Goal: Task Accomplishment & Management: Manage account settings

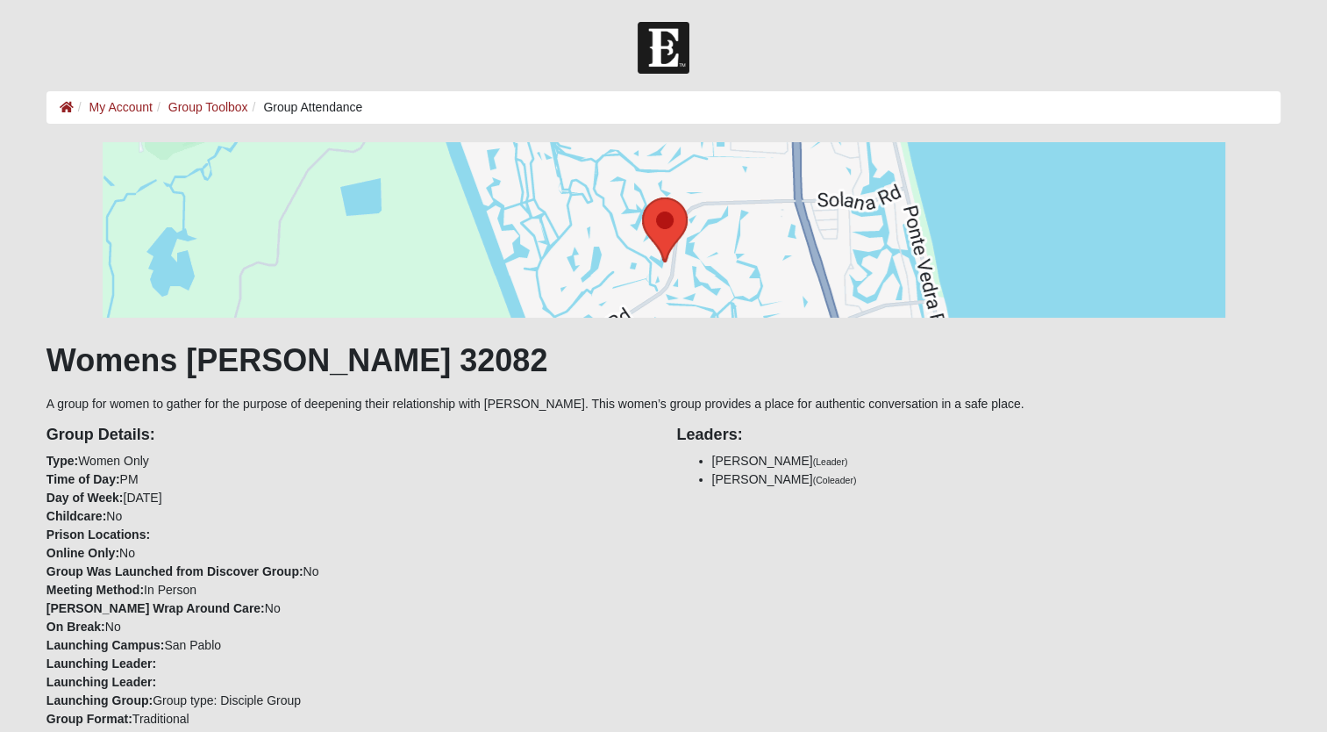
click at [109, 302] on div at bounding box center [663, 229] width 1234 height 175
click at [186, 105] on link "Group Toolbox" at bounding box center [208, 107] width 80 height 14
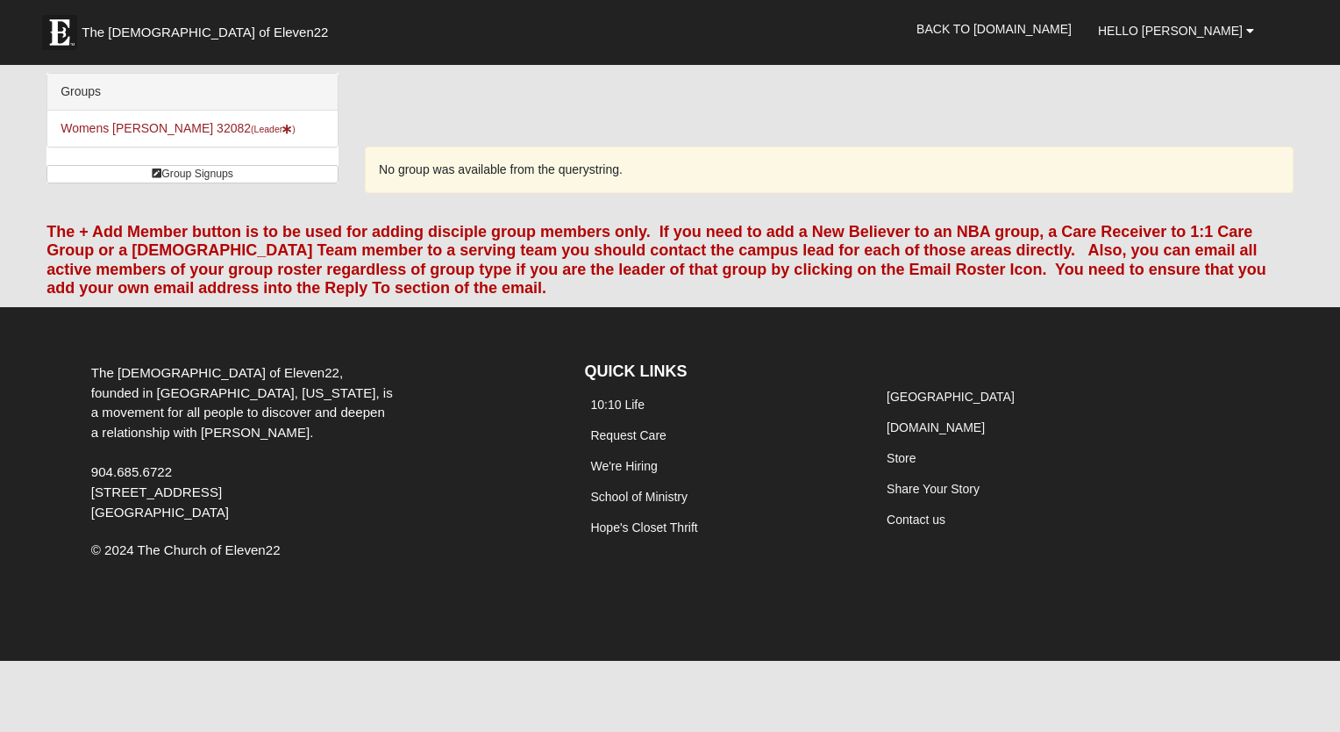
click at [153, 149] on div "Groups Womens Paul 32082 (Leader ) Group Signups Group Signups" at bounding box center [192, 128] width 292 height 111
click at [1249, 28] on b at bounding box center [1250, 31] width 8 height 12
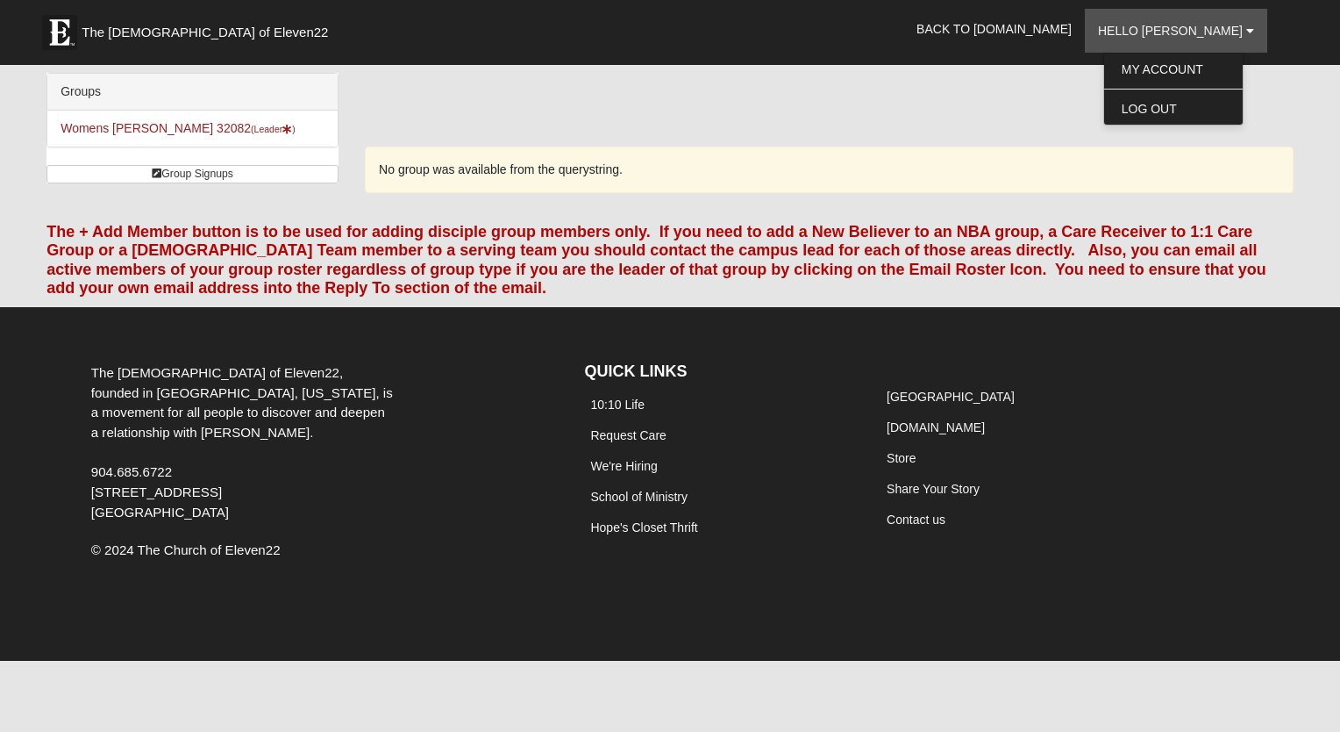
click at [1011, 146] on div "No group was available from the querystring." at bounding box center [829, 169] width 929 height 46
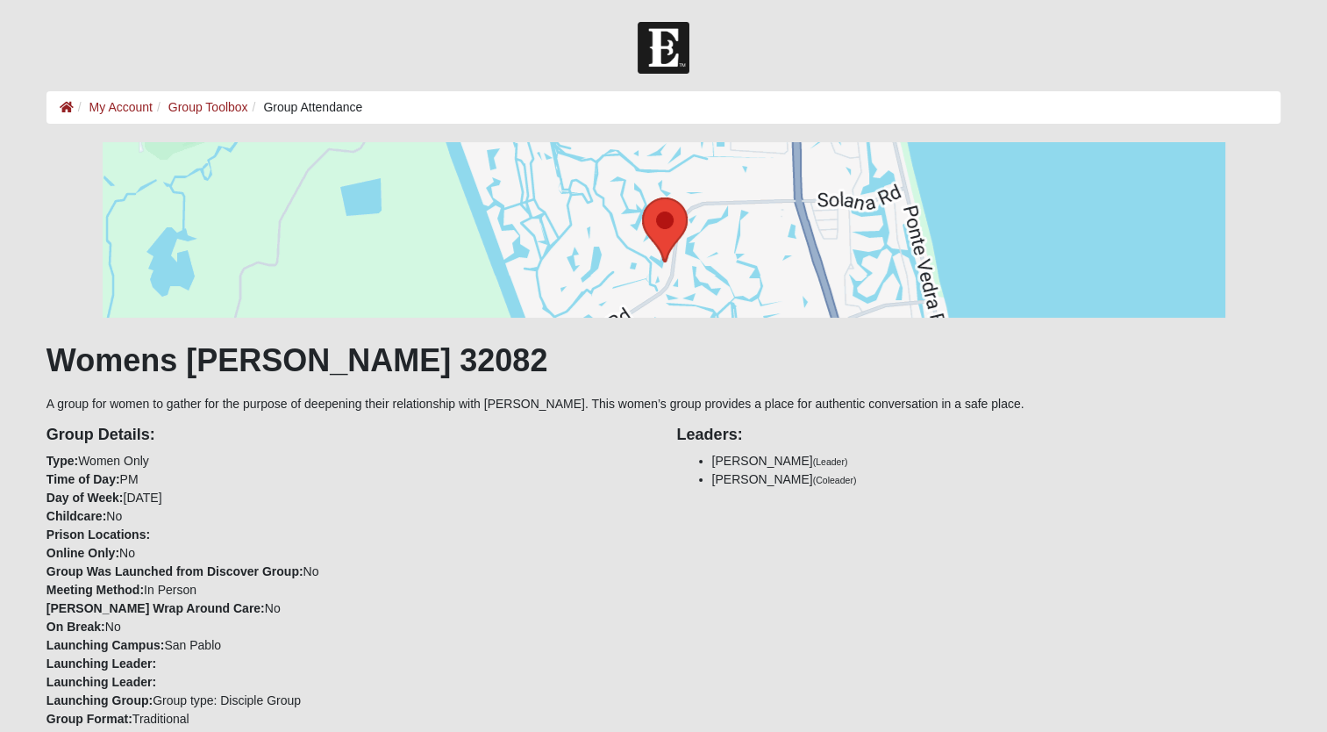
click at [323, 110] on li "Group Attendance" at bounding box center [305, 107] width 115 height 18
click at [276, 106] on li "Group Attendance" at bounding box center [305, 107] width 115 height 18
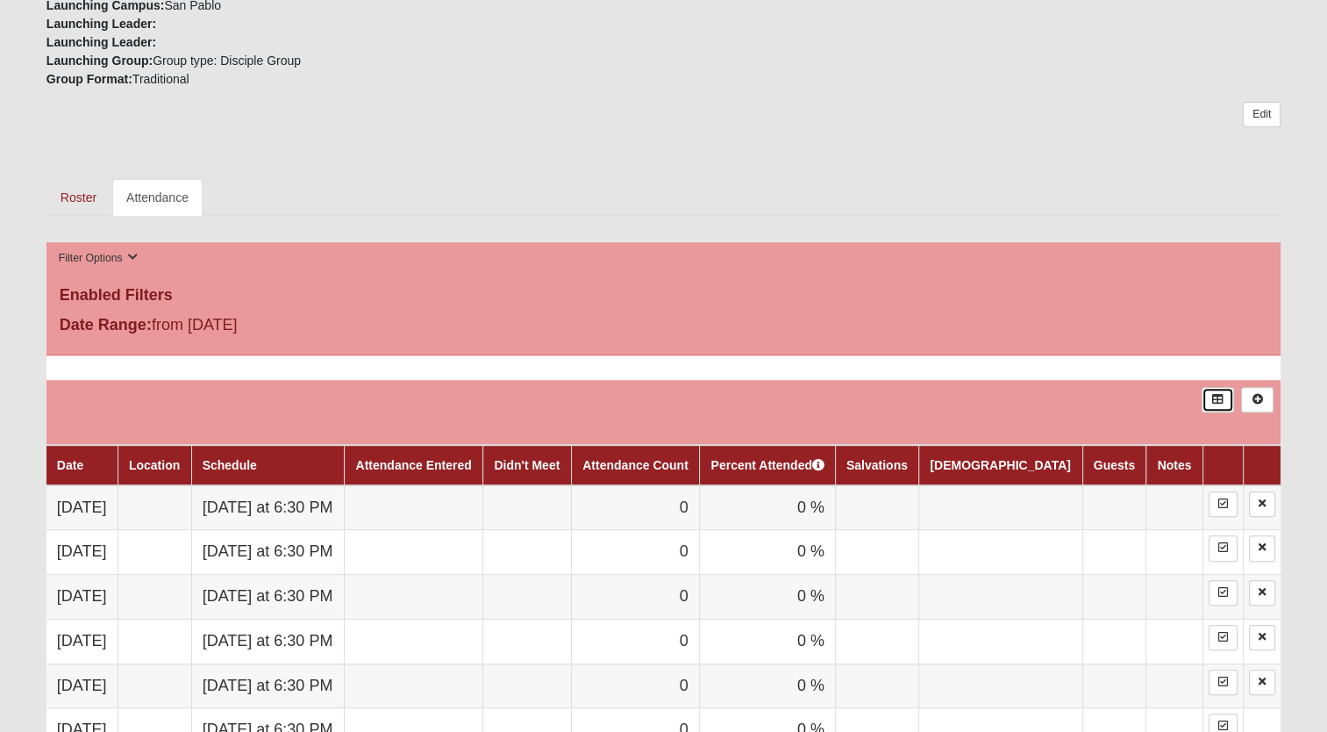
click at [1225, 395] on icon at bounding box center [1217, 399] width 13 height 11
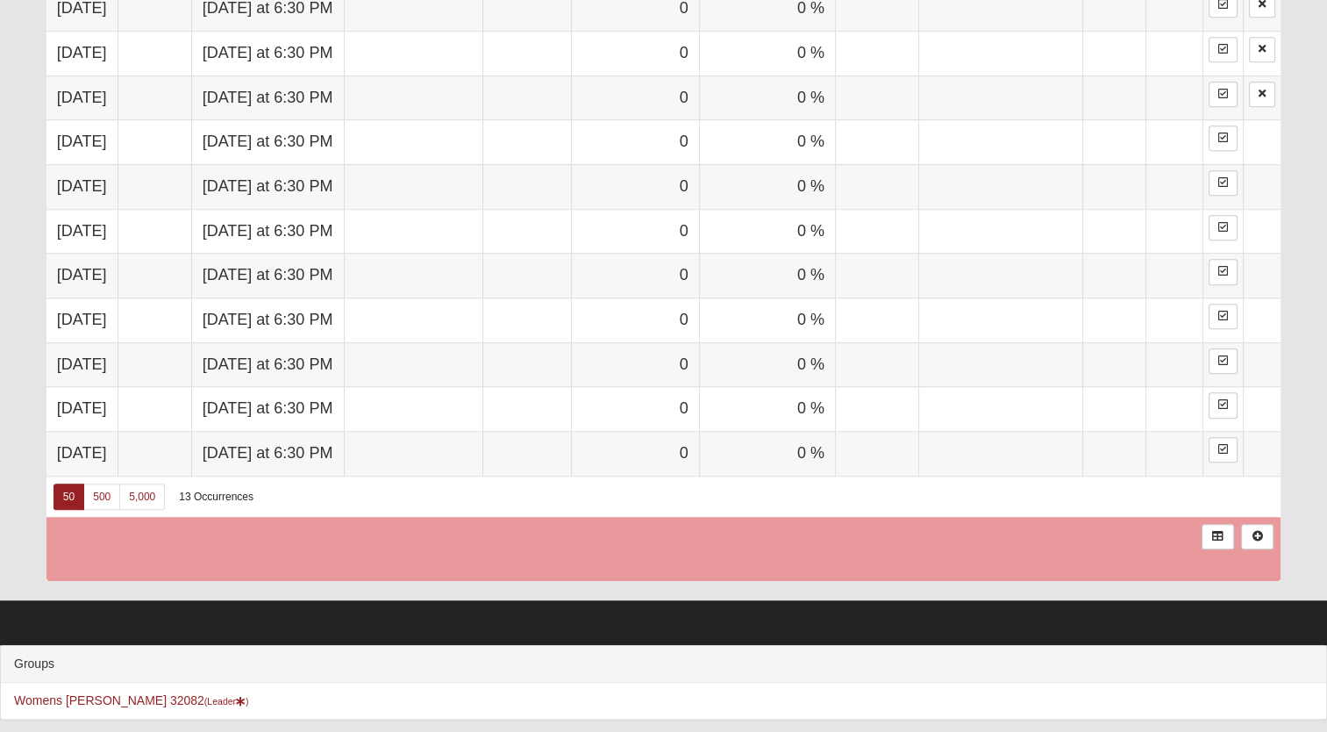
scroll to position [587, 0]
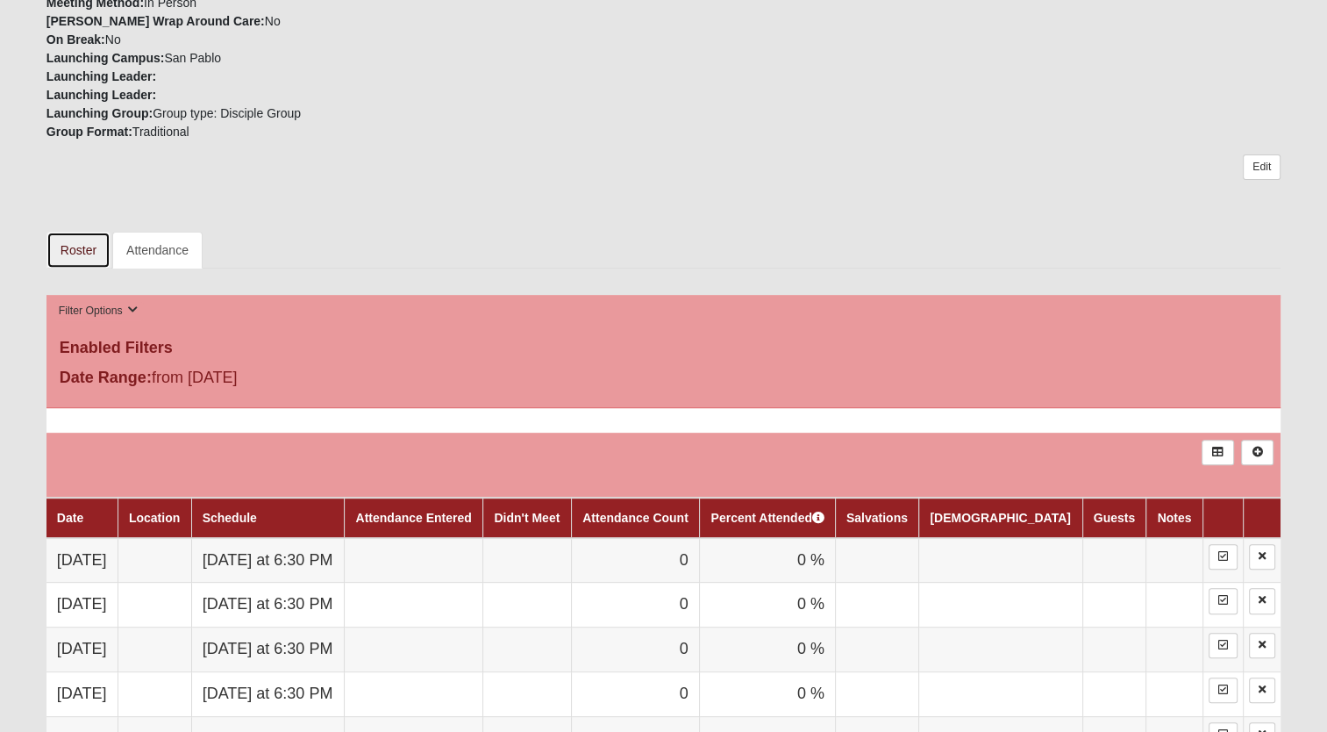
click at [67, 239] on link "Roster" at bounding box center [78, 250] width 64 height 37
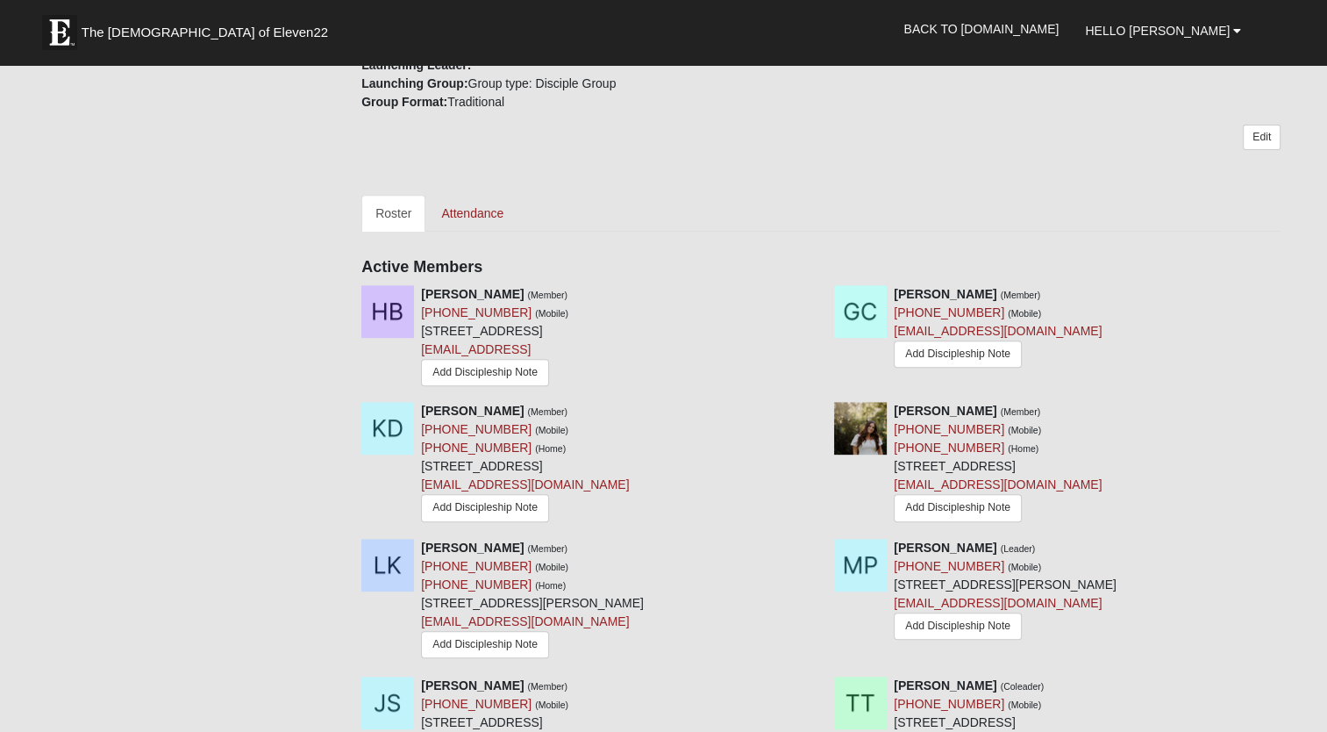
scroll to position [1280, 0]
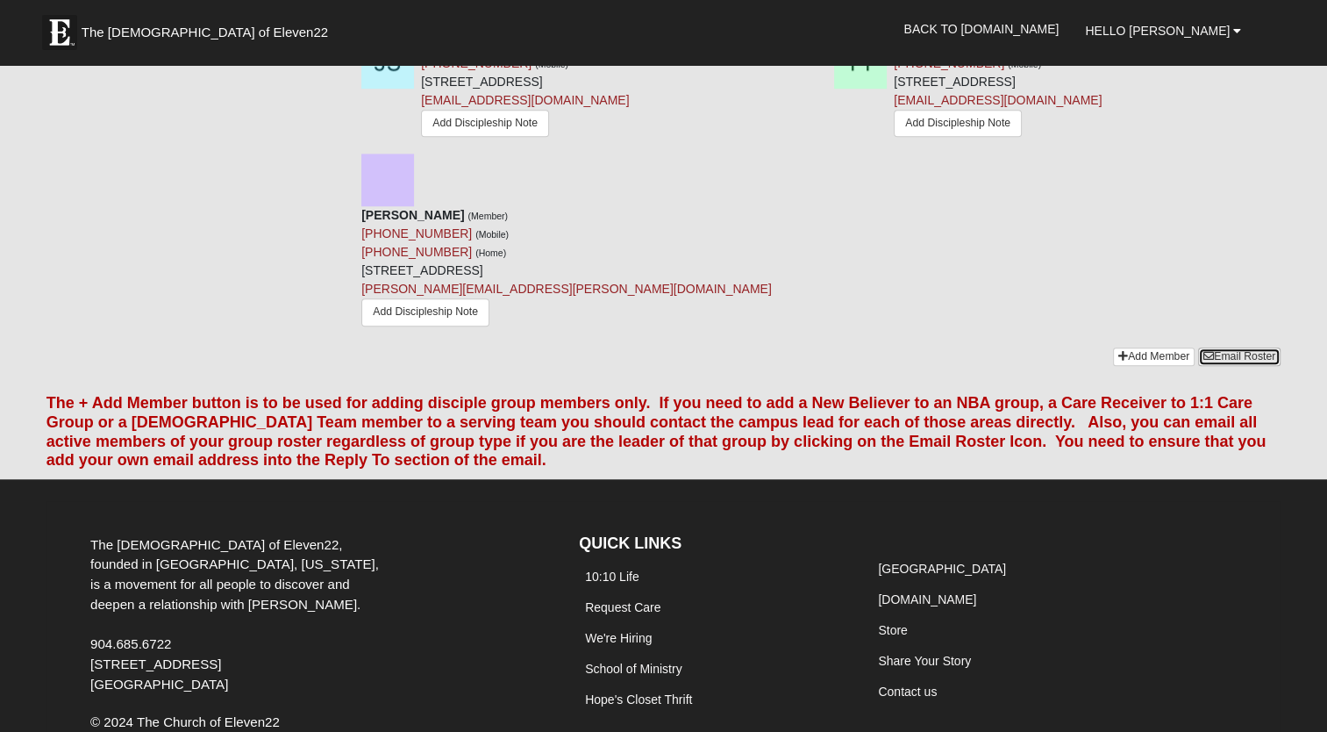
click at [1256, 347] on link "Email Roster" at bounding box center [1239, 356] width 82 height 18
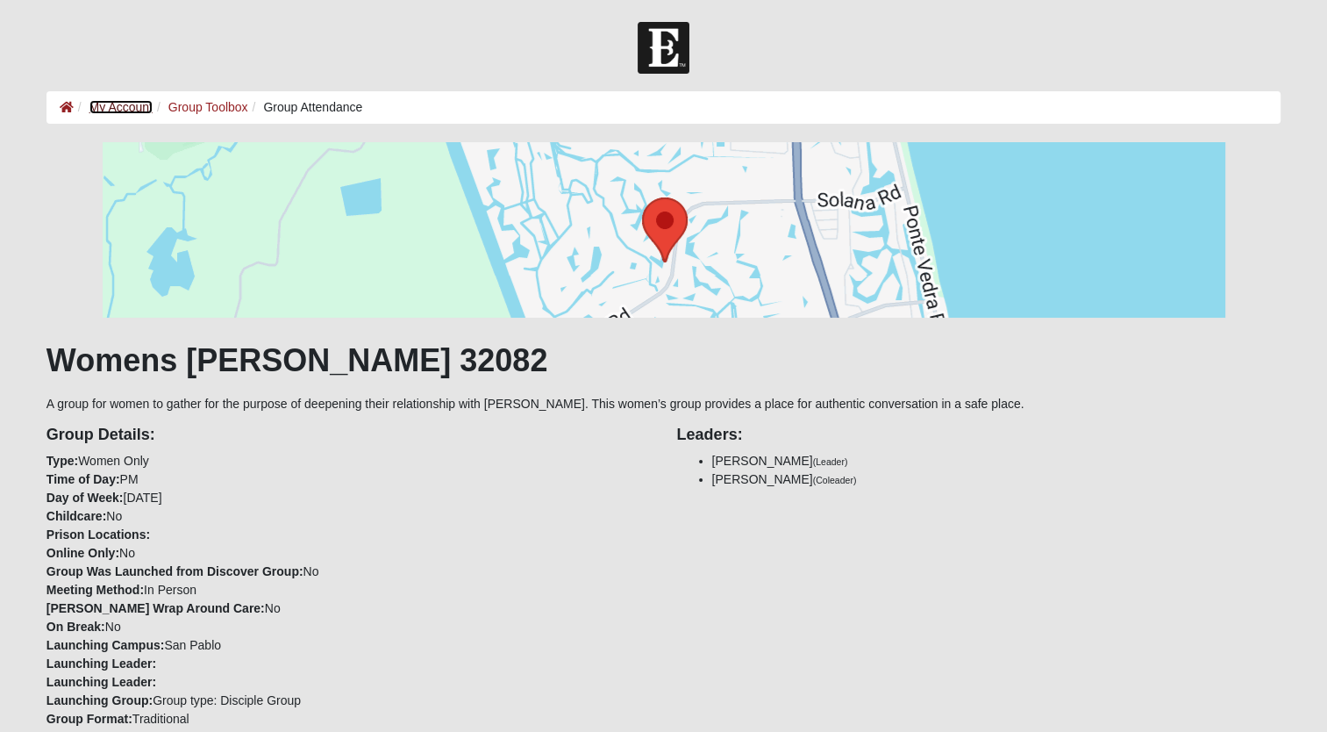
click at [132, 101] on link "My Account" at bounding box center [120, 107] width 63 height 14
drag, startPoint x: 49, startPoint y: 18, endPoint x: 404, endPoint y: 61, distance: 357.1
click at [404, 61] on div at bounding box center [663, 48] width 1327 height 52
